Goal: Transaction & Acquisition: Purchase product/service

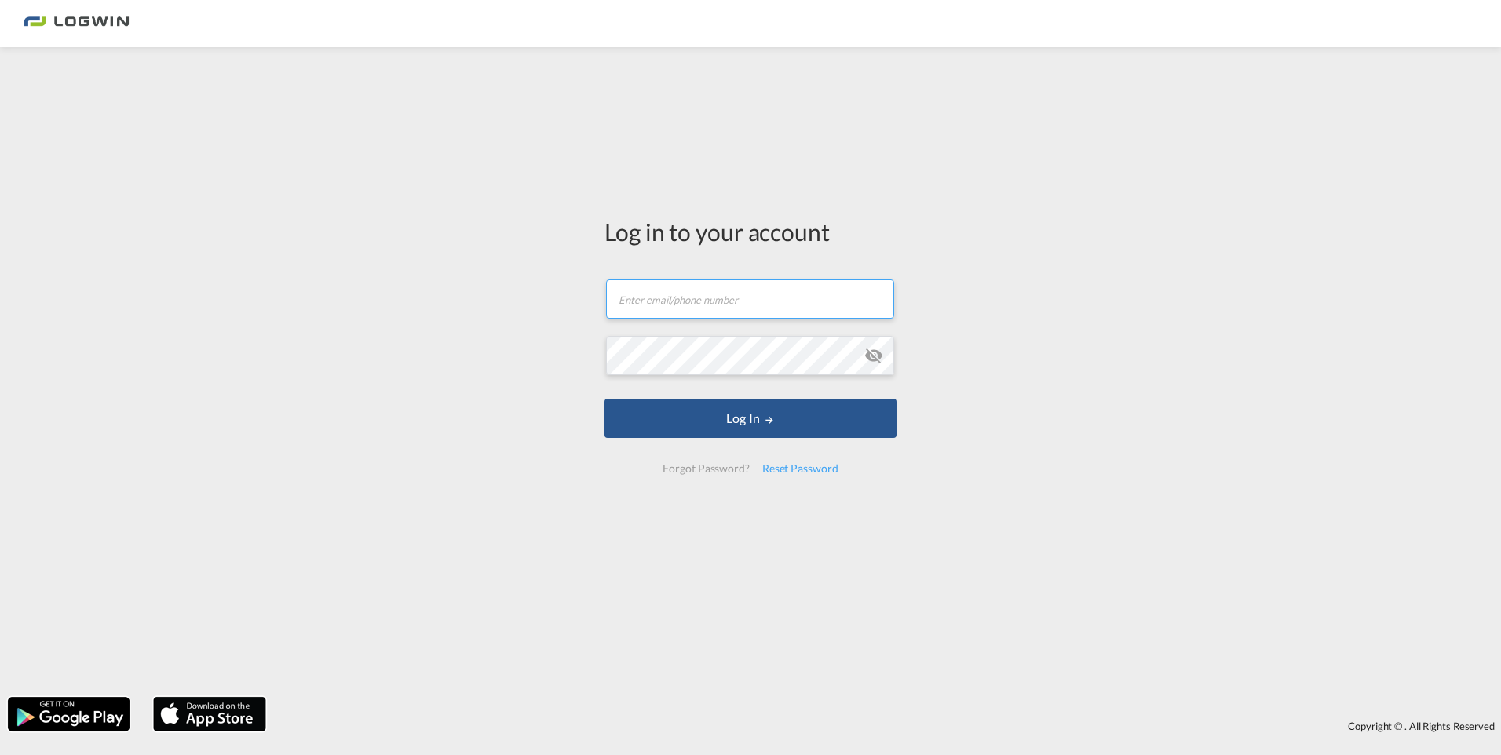
click at [748, 306] on input "text" at bounding box center [750, 299] width 288 height 39
click at [769, 303] on input "[PERSON_NAME]" at bounding box center [750, 299] width 288 height 39
type input "[PERSON_NAME][EMAIL_ADDRESS][DOMAIN_NAME]"
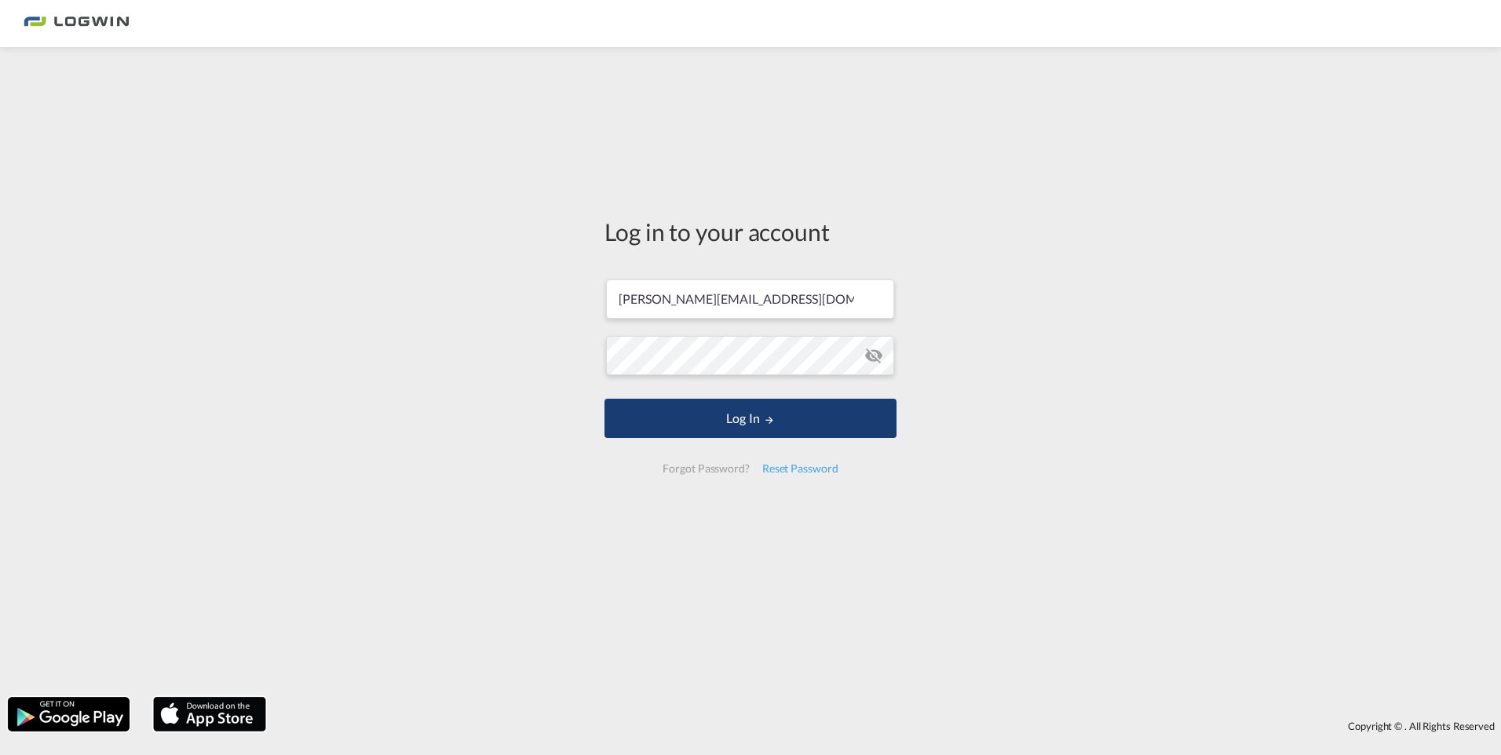
click at [738, 418] on button "Log In" at bounding box center [751, 418] width 292 height 39
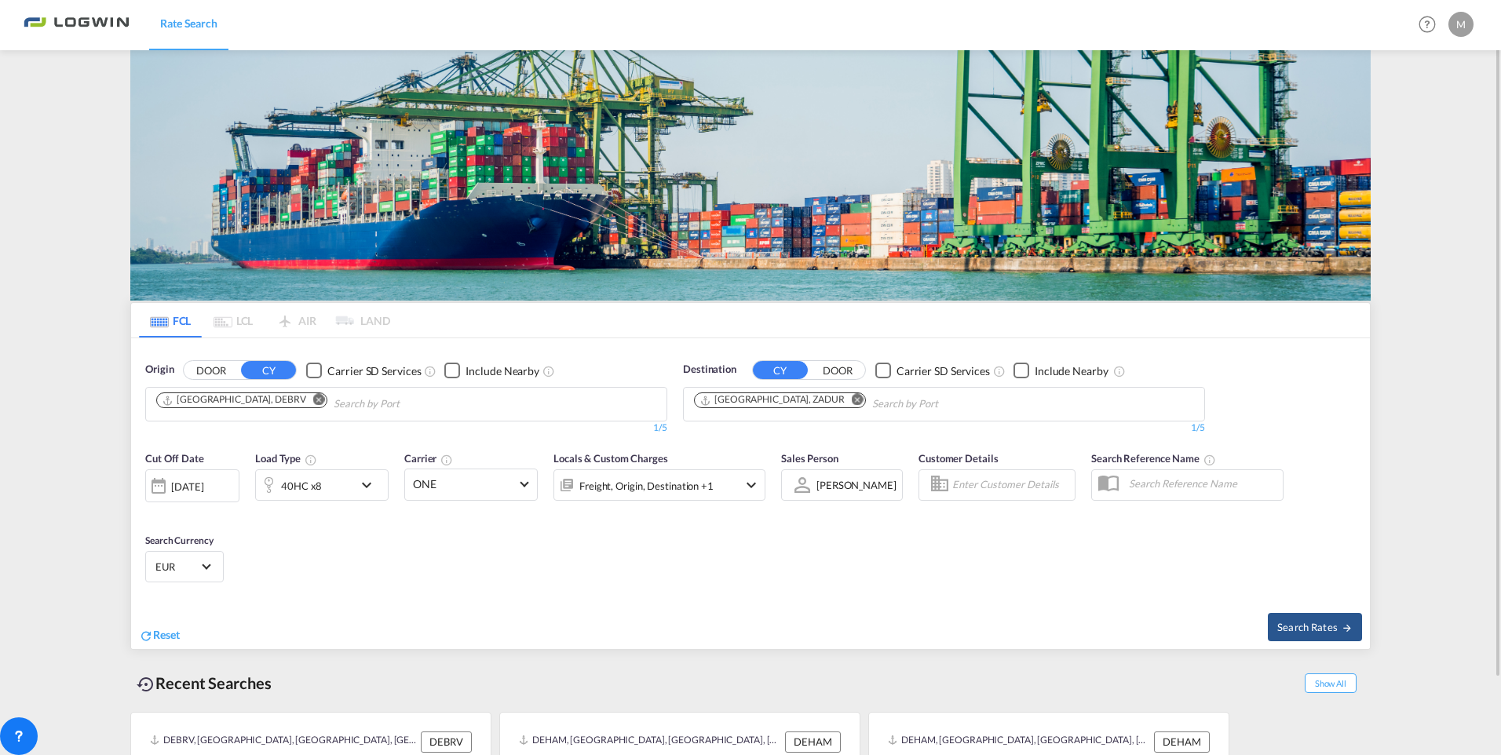
click at [365, 485] on md-icon "icon-chevron-down" at bounding box center [370, 485] width 27 height 19
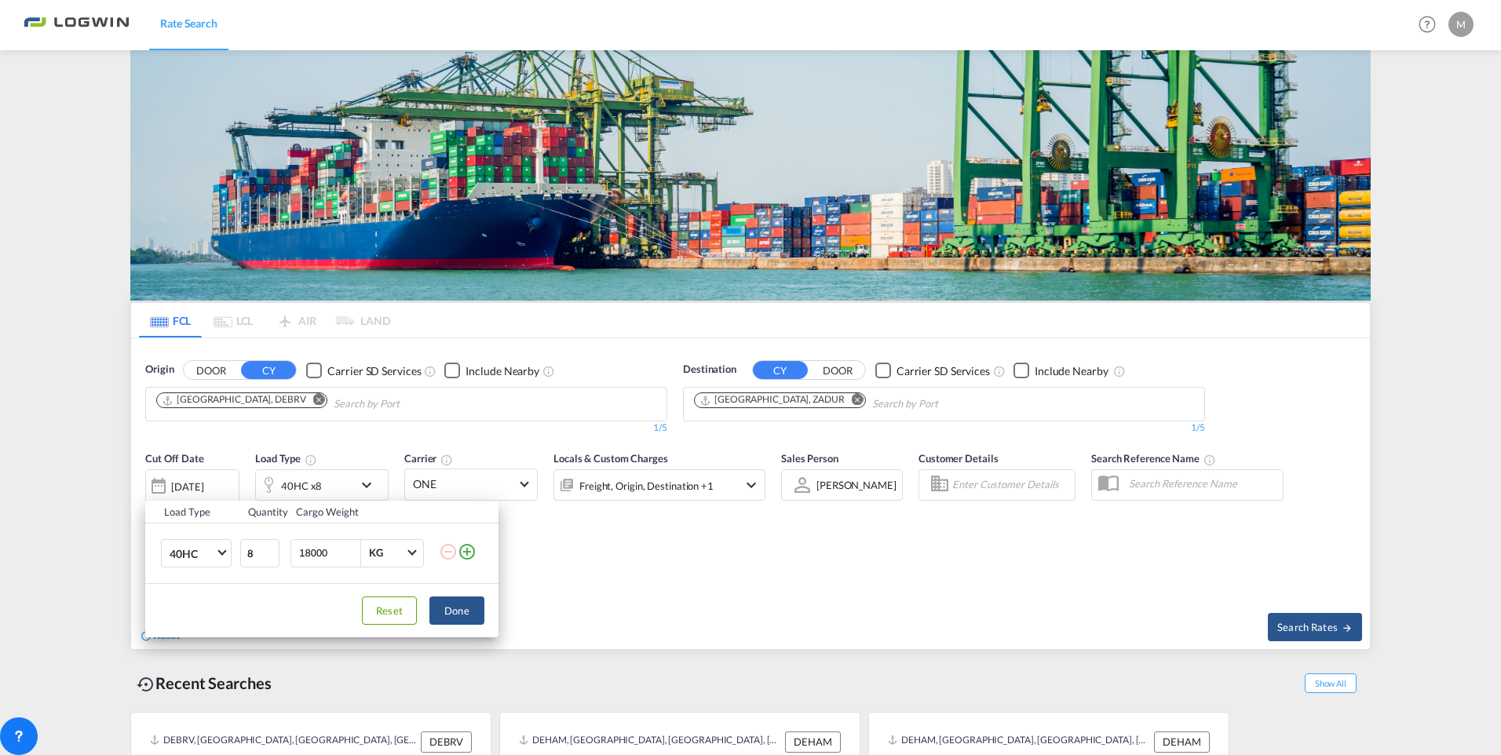
click at [762, 568] on div "Load Type Quantity Cargo Weight 40HC 20GP 40GP 40HC 45HC 20RE 40RE 40HR 20OT 40…" at bounding box center [750, 377] width 1501 height 755
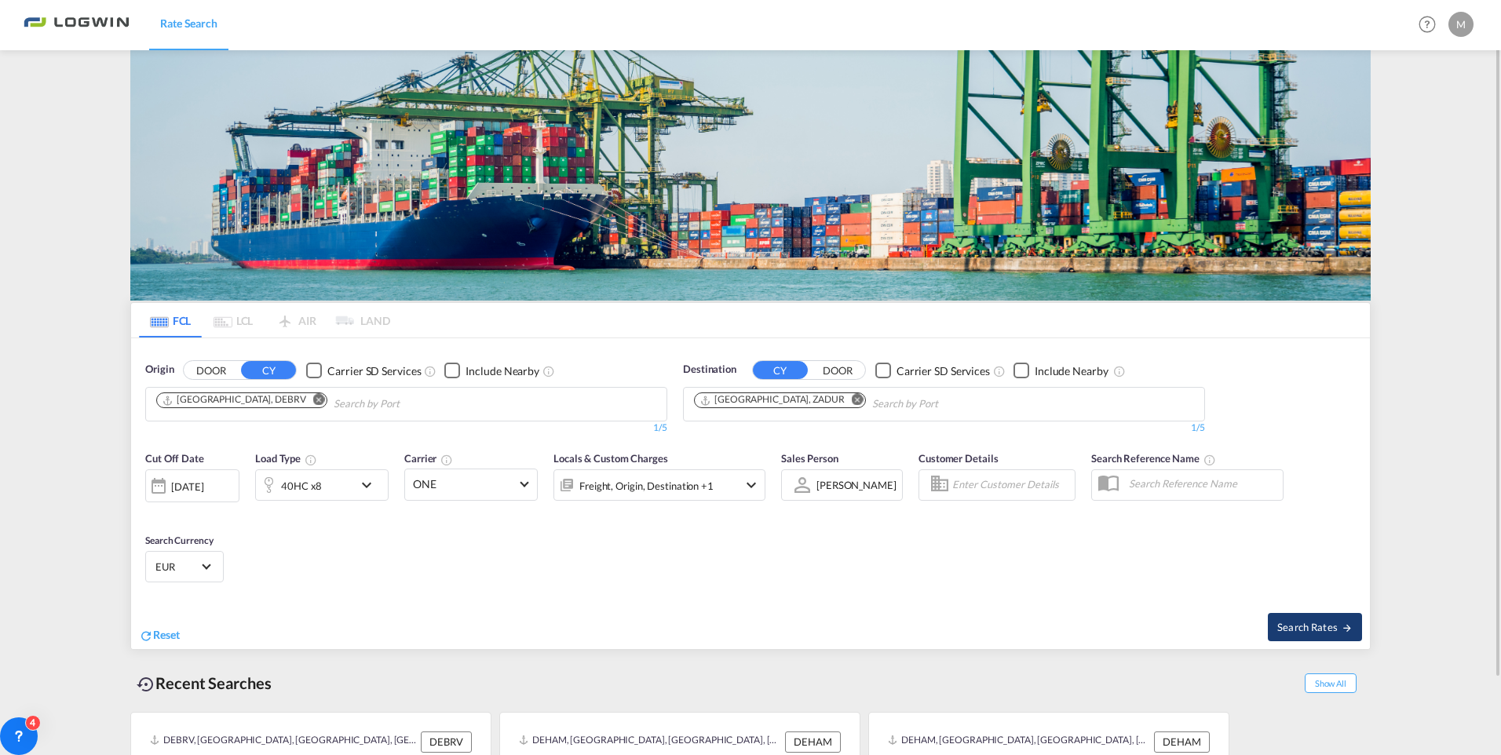
click at [1312, 621] on span "Search Rates" at bounding box center [1314, 627] width 75 height 13
type input "DEBRV to ZADUR / [DATE]"
